Goal: Task Accomplishment & Management: Use online tool/utility

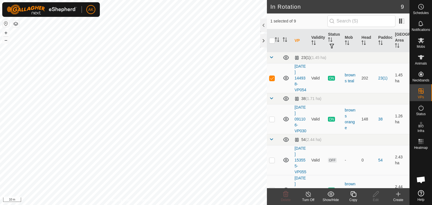
click at [353, 192] on icon at bounding box center [353, 194] width 6 height 6
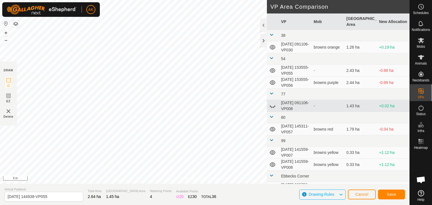
click at [0, 61] on div "Privacy Policy Contact Us Type: Inclusion Zone undefined Animal + – ⇧ i 5 m DRA…" at bounding box center [204, 102] width 409 height 205
click at [394, 196] on span "Save" at bounding box center [391, 194] width 10 height 4
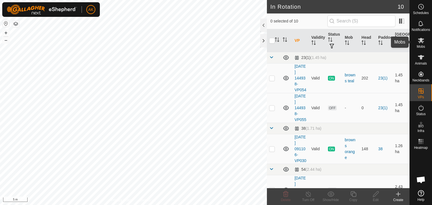
click at [420, 42] on icon at bounding box center [420, 40] width 6 height 5
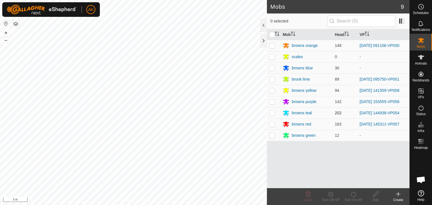
click at [274, 111] on p-tablecheckbox at bounding box center [272, 113] width 6 height 4
checkbox input "true"
click at [354, 197] on icon at bounding box center [352, 194] width 7 height 7
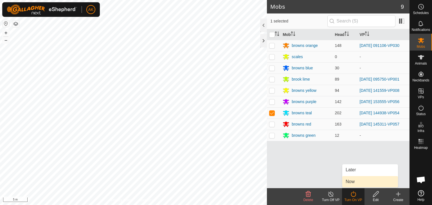
click at [353, 187] on link "Now" at bounding box center [370, 181] width 56 height 11
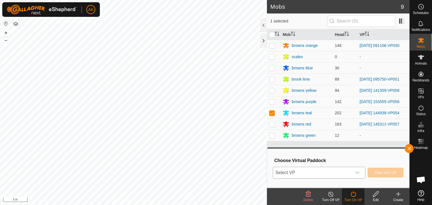
click at [348, 171] on span "Select VP" at bounding box center [312, 172] width 78 height 11
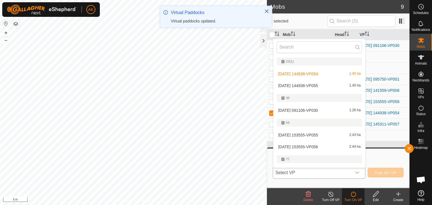
click at [310, 83] on li "[DATE] 144938-VP055 1.45 ha" at bounding box center [319, 85] width 92 height 11
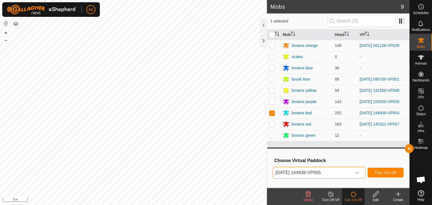
click at [356, 172] on icon "dropdown trigger" at bounding box center [357, 173] width 4 height 4
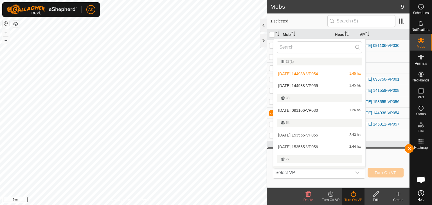
scroll to position [10, 0]
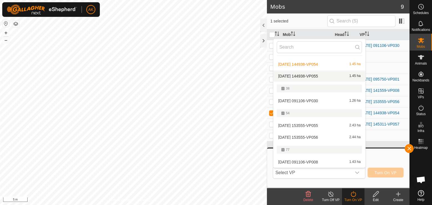
click at [302, 75] on li "[DATE] 144938-VP055 1.45 ha" at bounding box center [319, 76] width 92 height 11
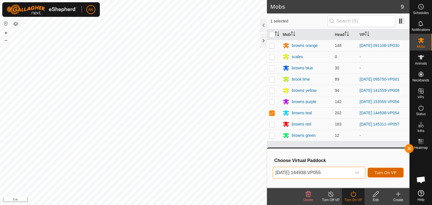
click at [382, 172] on span "Turn On VP" at bounding box center [385, 173] width 22 height 4
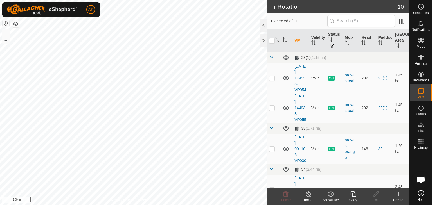
checkbox input "true"
checkbox input "false"
click at [286, 193] on icon at bounding box center [285, 194] width 7 height 7
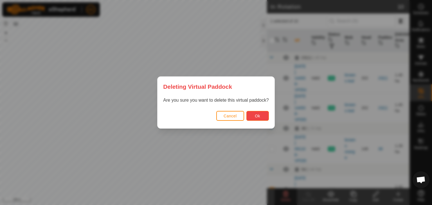
click at [259, 117] on span "Ok" at bounding box center [257, 116] width 5 height 4
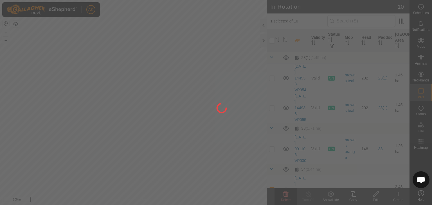
checkbox input "false"
